Goal: Find specific page/section: Find specific page/section

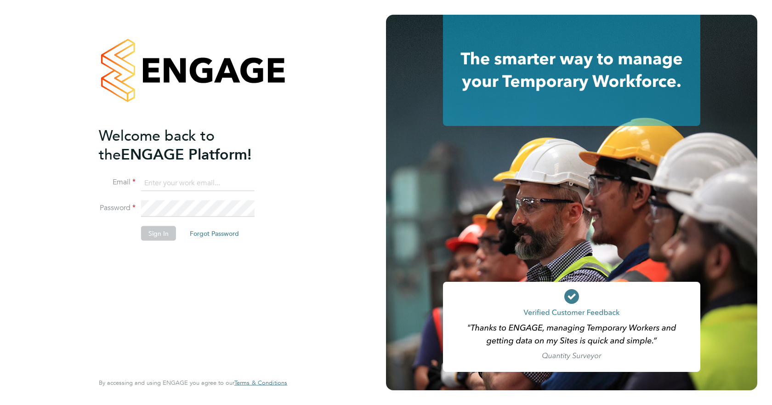
type input "george.miller@vistry.co.uk"
click at [148, 233] on button "Sign In" at bounding box center [158, 233] width 35 height 15
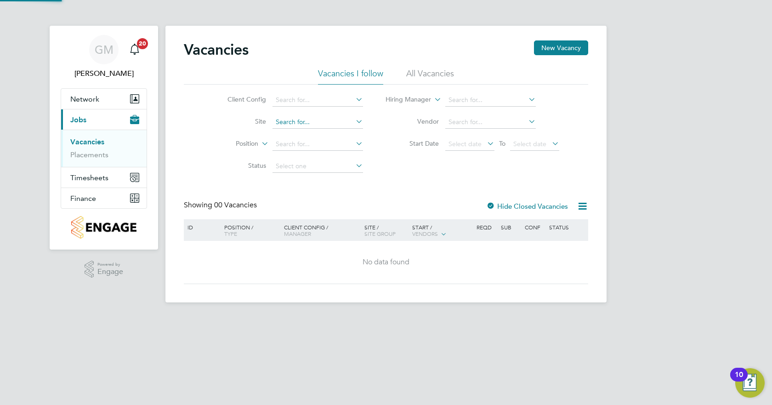
click at [340, 119] on input at bounding box center [318, 122] width 91 height 13
click at [297, 139] on li "[PERSON_NAME] s Arch" at bounding box center [317, 135] width 91 height 12
type input "Garlicks Arch"
click at [86, 139] on link "Vacancies" at bounding box center [87, 141] width 34 height 9
click at [295, 99] on input at bounding box center [318, 100] width 91 height 13
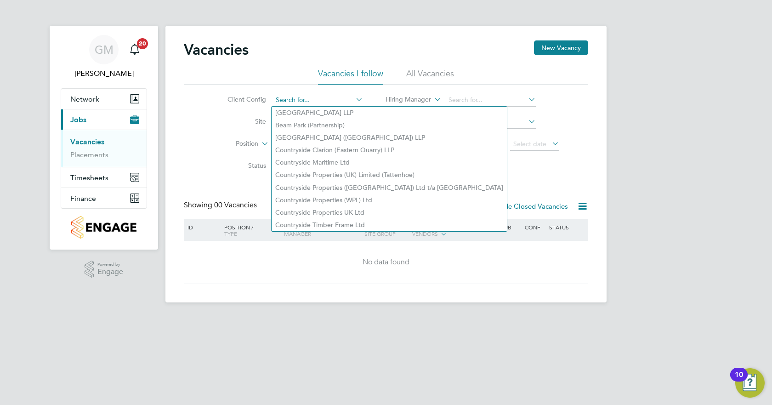
type input "g"
click at [494, 199] on div "Vacancies New Vacancy Vacancies I follow All Vacancies Client Config Site Posit…" at bounding box center [386, 162] width 404 height 244
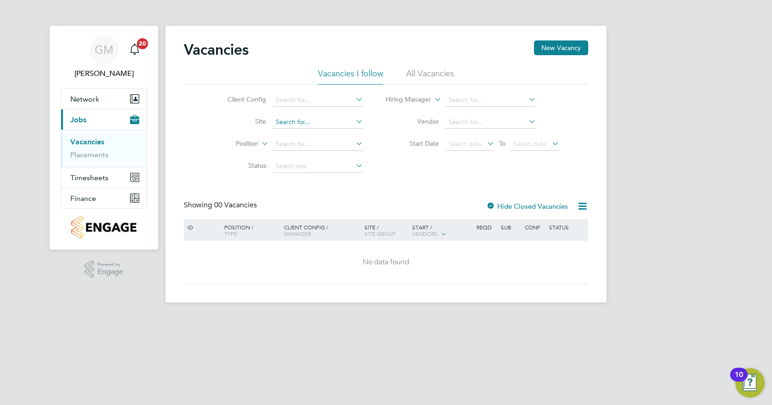
click at [301, 121] on input at bounding box center [318, 122] width 91 height 13
type input "[PERSON_NAME] arch"
